Goal: Find specific page/section: Find specific page/section

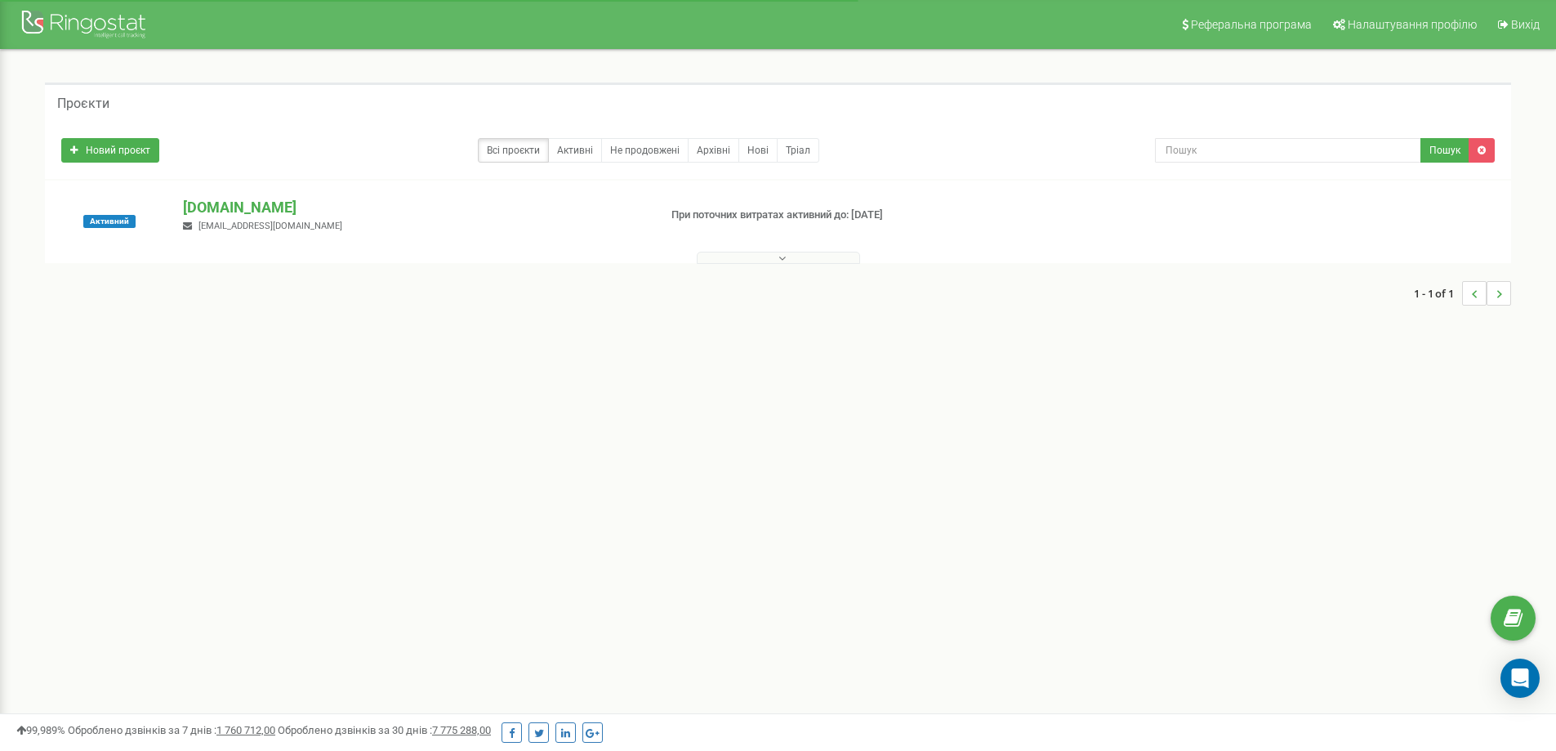
click at [774, 257] on button at bounding box center [778, 258] width 163 height 12
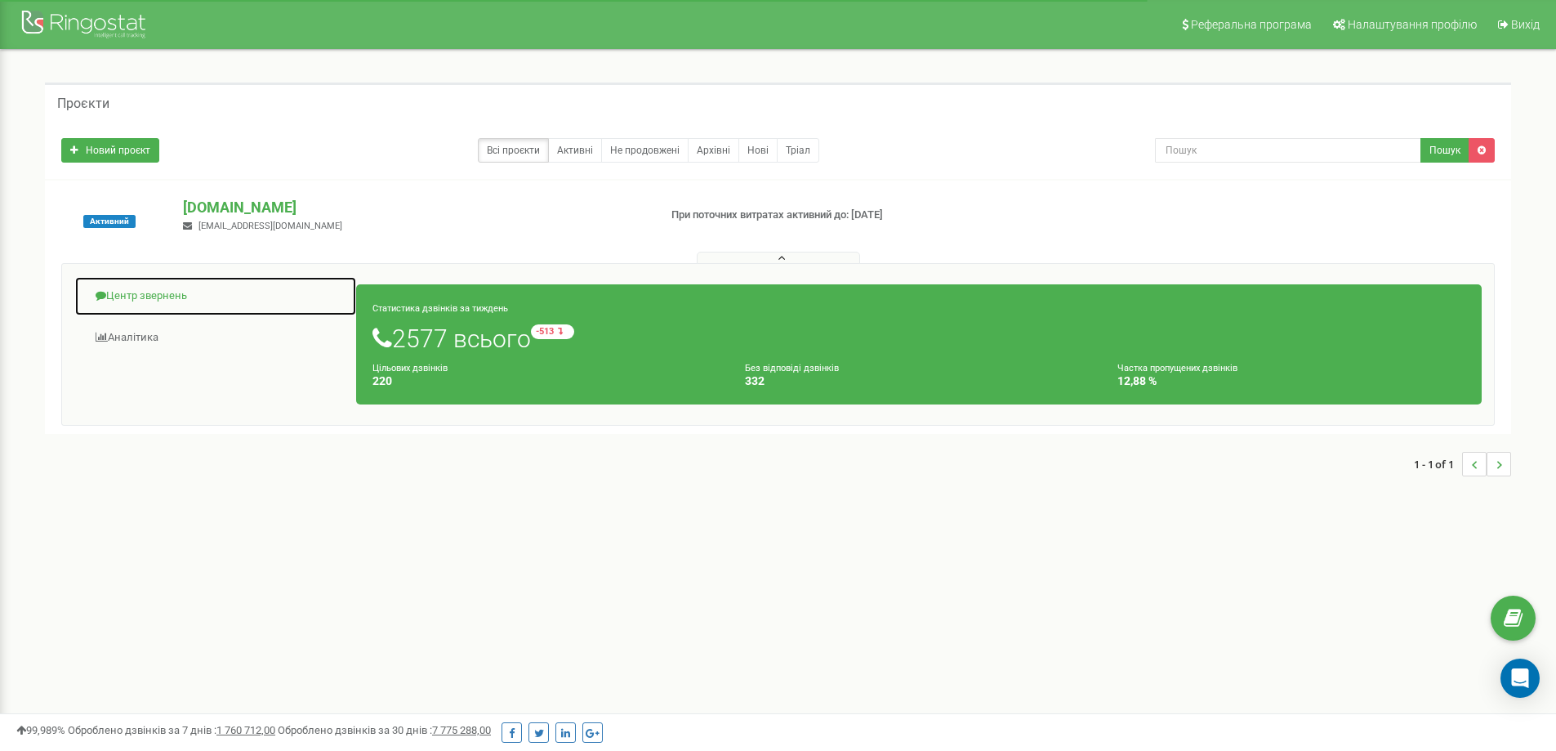
click at [135, 287] on link "Центр звернень" at bounding box center [215, 296] width 283 height 40
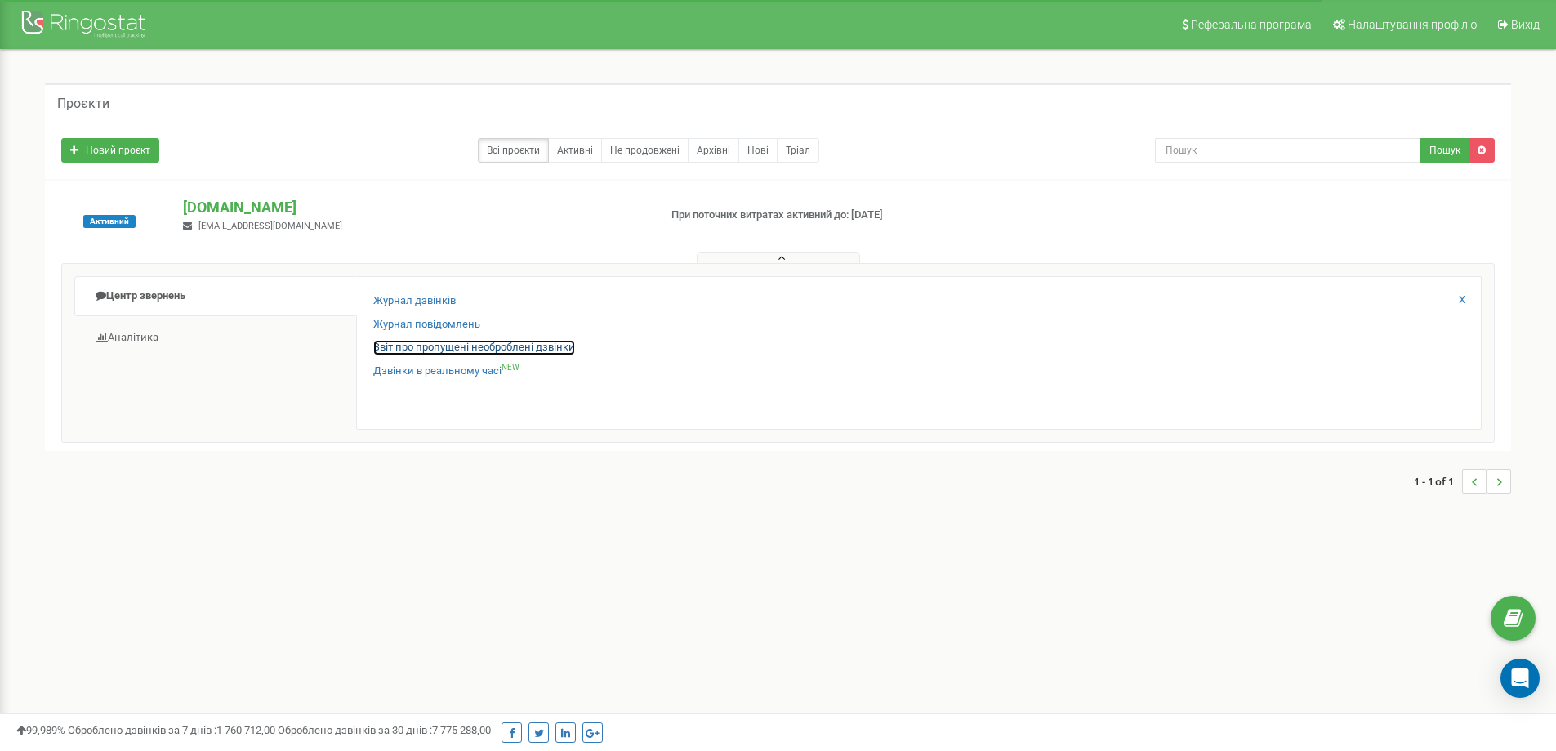
click at [485, 346] on link "Звіт про пропущені необроблені дзвінки" at bounding box center [474, 348] width 202 height 16
